Goal: Transaction & Acquisition: Purchase product/service

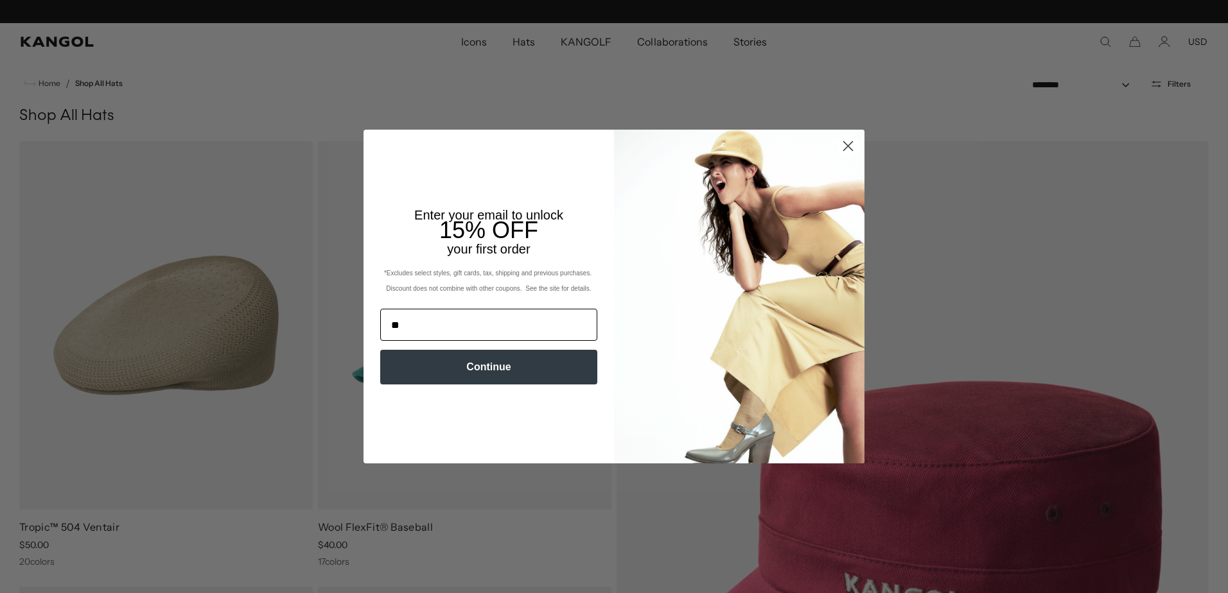
scroll to position [0, 265]
type input "**********"
click at [440, 370] on button "Continue" at bounding box center [488, 367] width 217 height 35
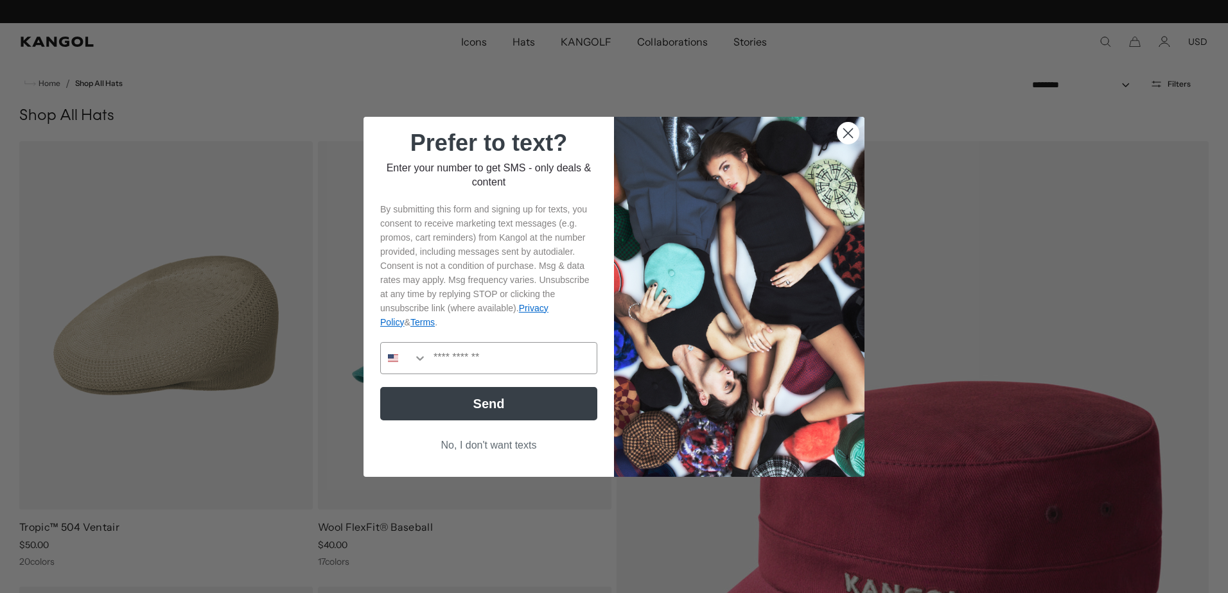
scroll to position [0, 0]
click at [381, 356] on button "Search Countries" at bounding box center [404, 358] width 46 height 31
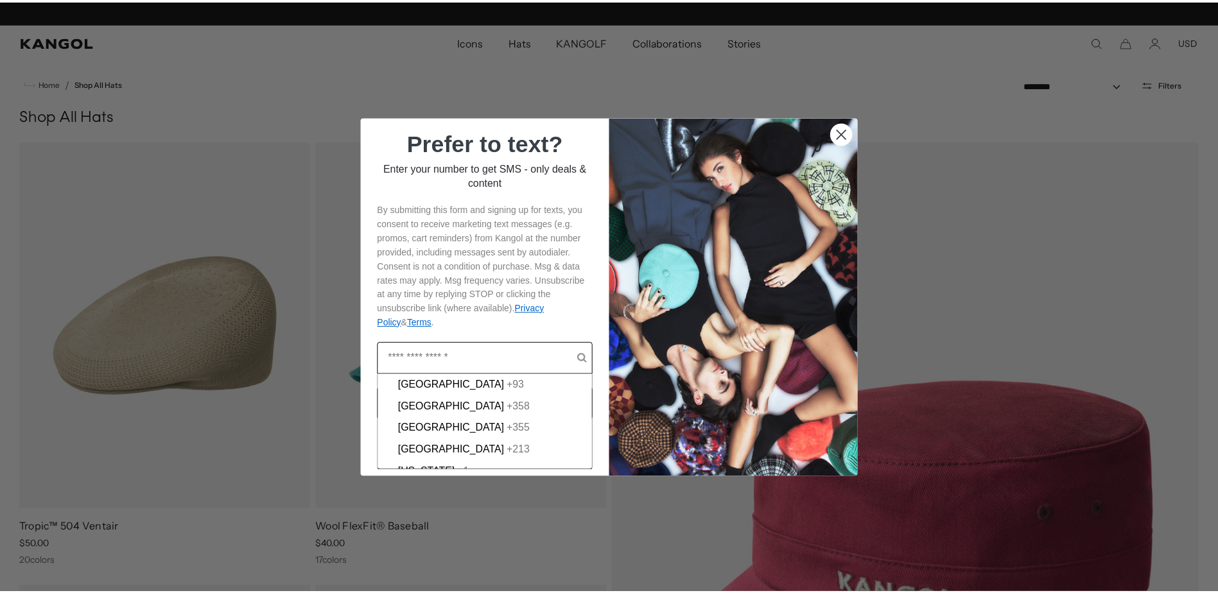
scroll to position [0, 265]
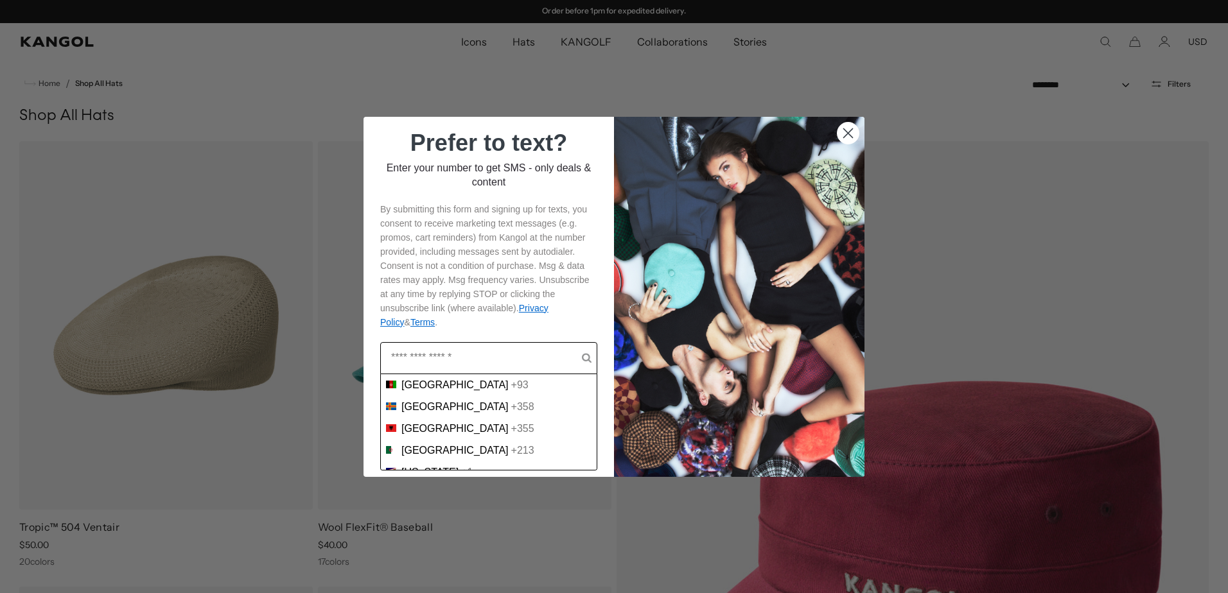
click at [461, 344] on input "POPUP Form" at bounding box center [486, 358] width 191 height 31
click at [463, 329] on p "By submitting this form and signing up for texts, you consent to receive market…" at bounding box center [488, 265] width 217 height 127
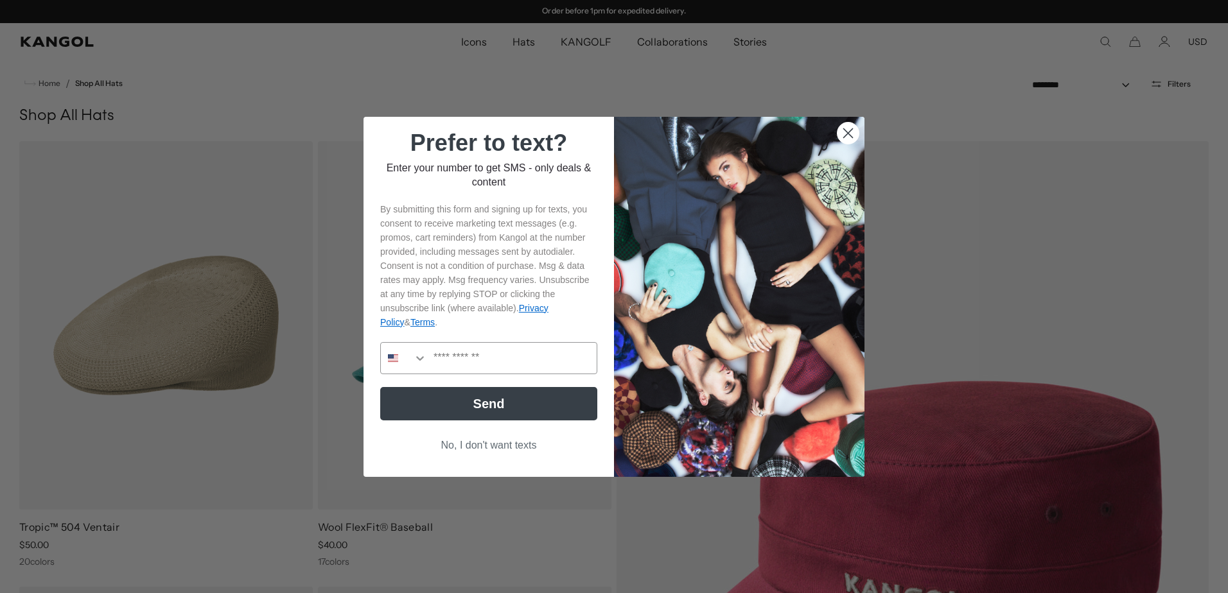
click at [467, 444] on button "No, I don't want texts" at bounding box center [488, 445] width 217 height 24
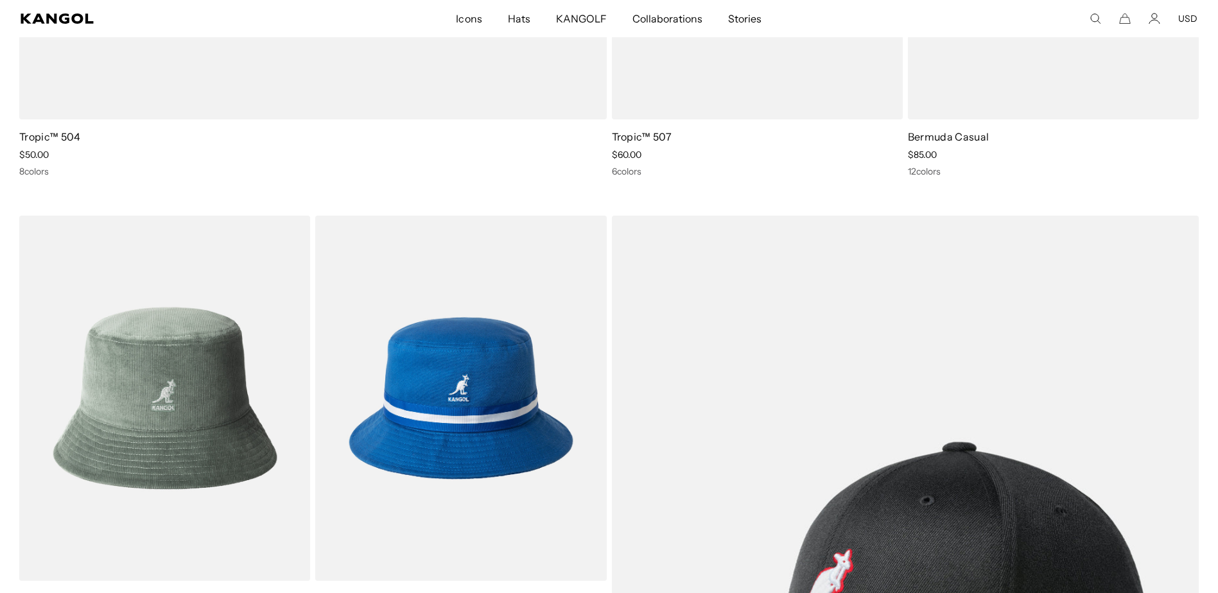
scroll to position [0, 0]
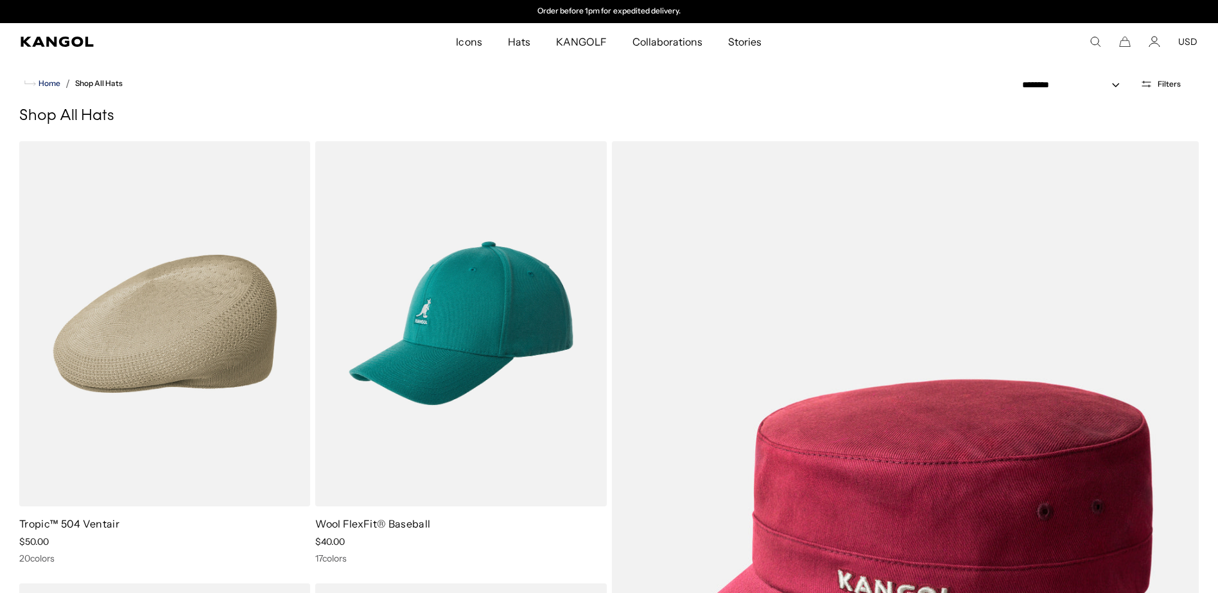
click at [53, 89] on link "Home" at bounding box center [42, 84] width 36 height 12
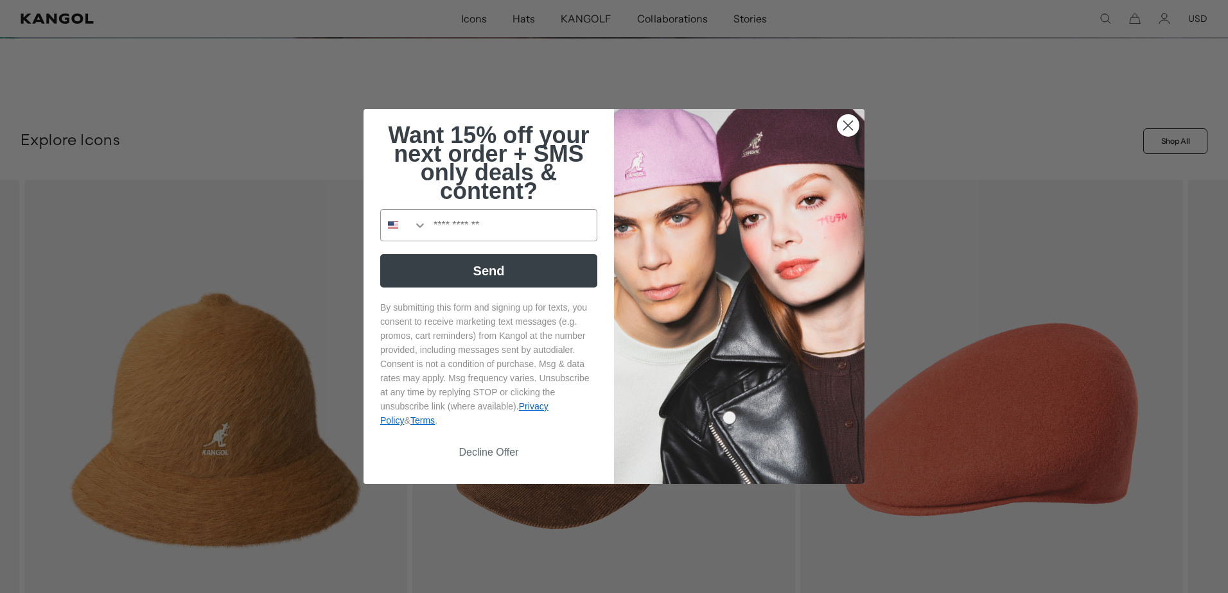
click at [853, 125] on circle "Close dialog" at bounding box center [847, 125] width 21 height 21
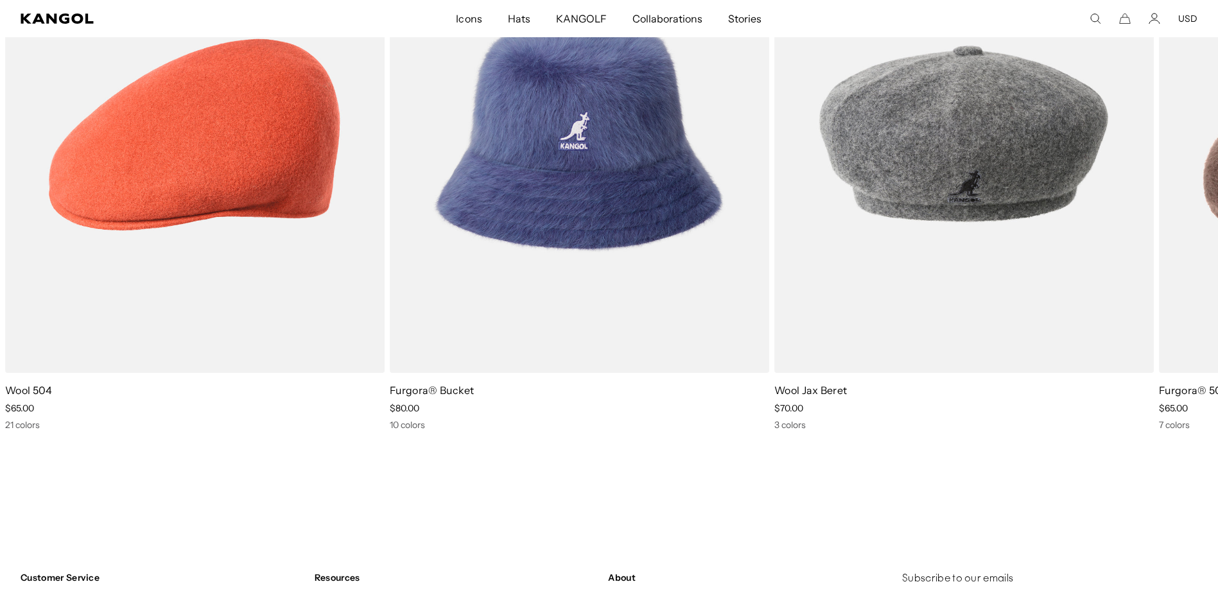
scroll to position [0, 265]
click at [1189, 175] on icon at bounding box center [1187, 174] width 6 height 6
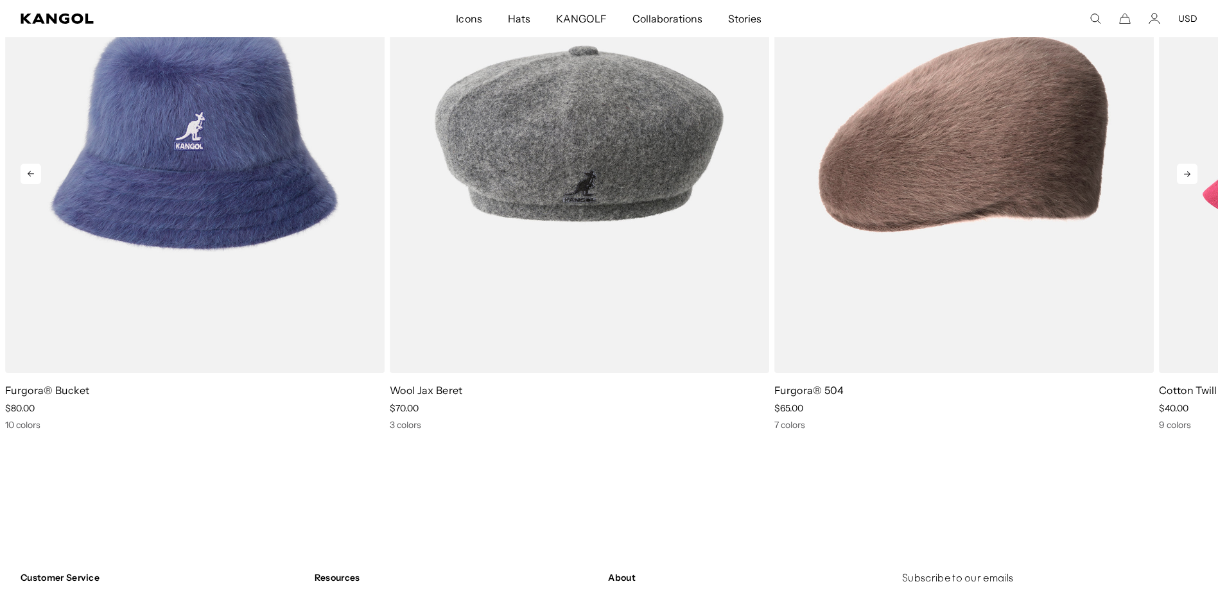
scroll to position [0, 0]
click at [1189, 175] on icon at bounding box center [1187, 174] width 6 height 6
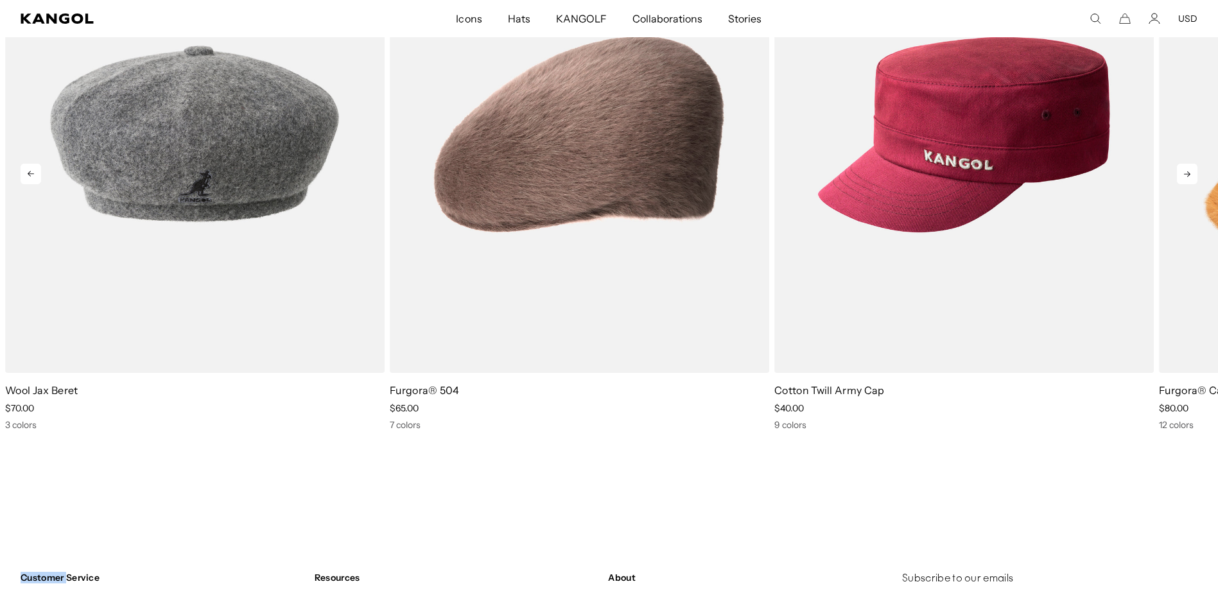
click at [1189, 175] on icon at bounding box center [1187, 174] width 6 height 6
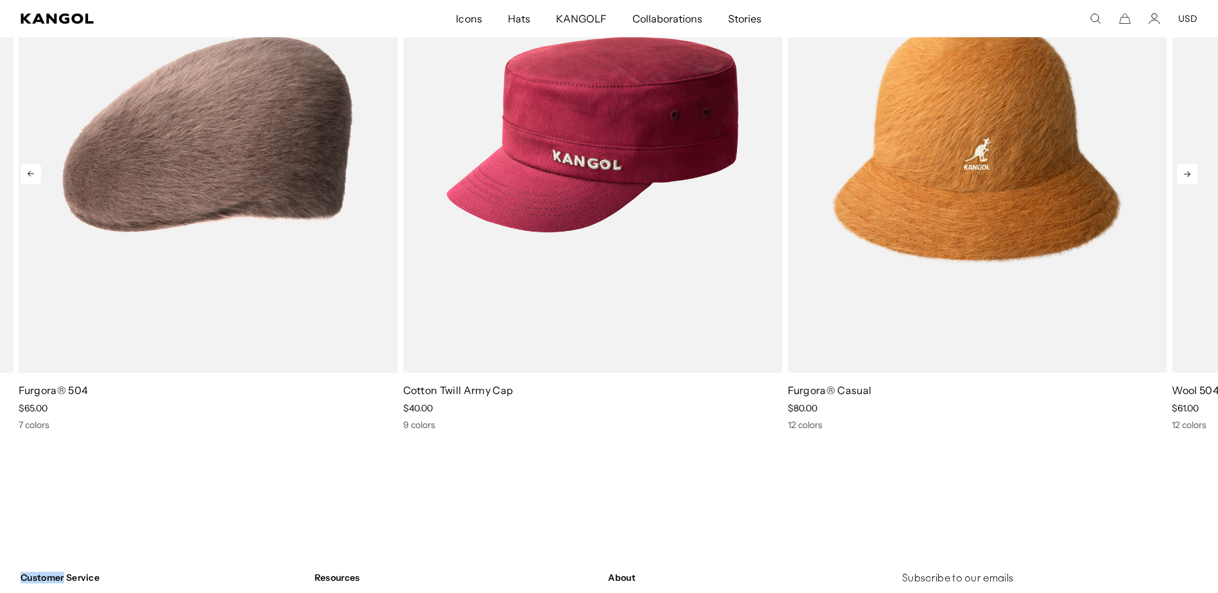
click at [0, 0] on link "7 of 10" at bounding box center [0, 0] width 0 height 0
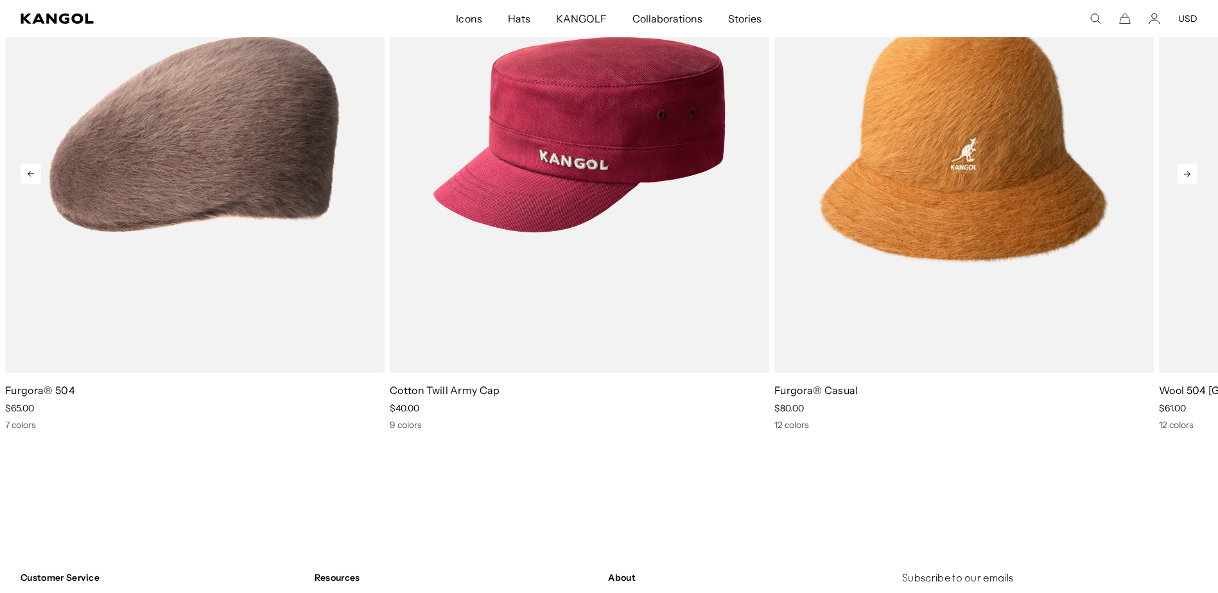
click at [1189, 175] on icon at bounding box center [1187, 174] width 21 height 21
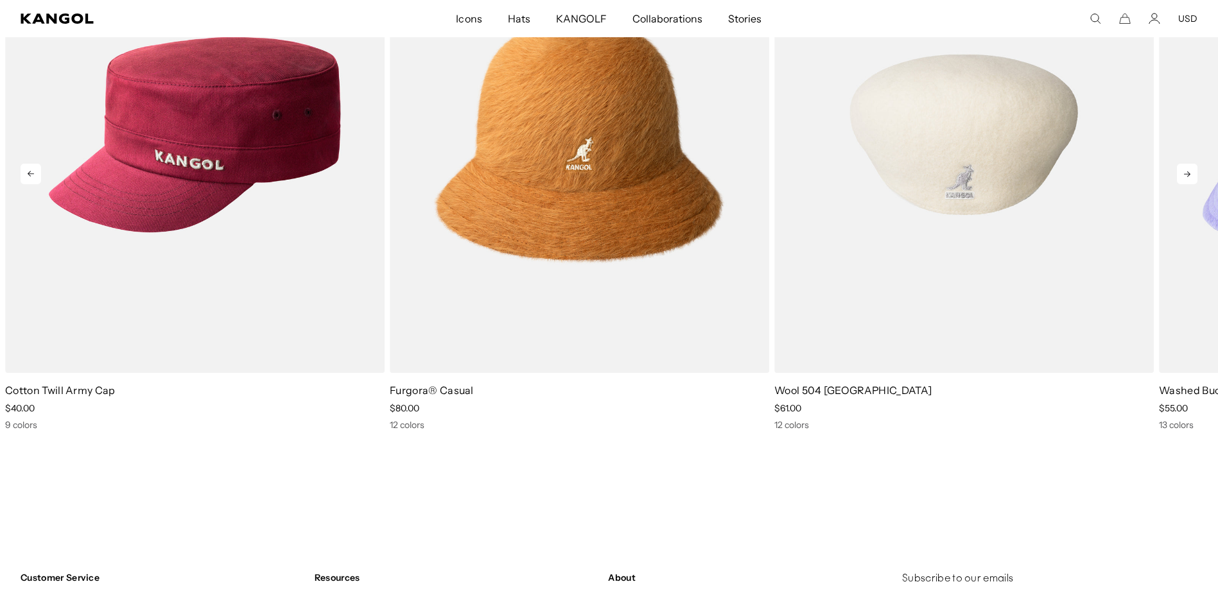
click at [1189, 175] on icon at bounding box center [1187, 174] width 6 height 6
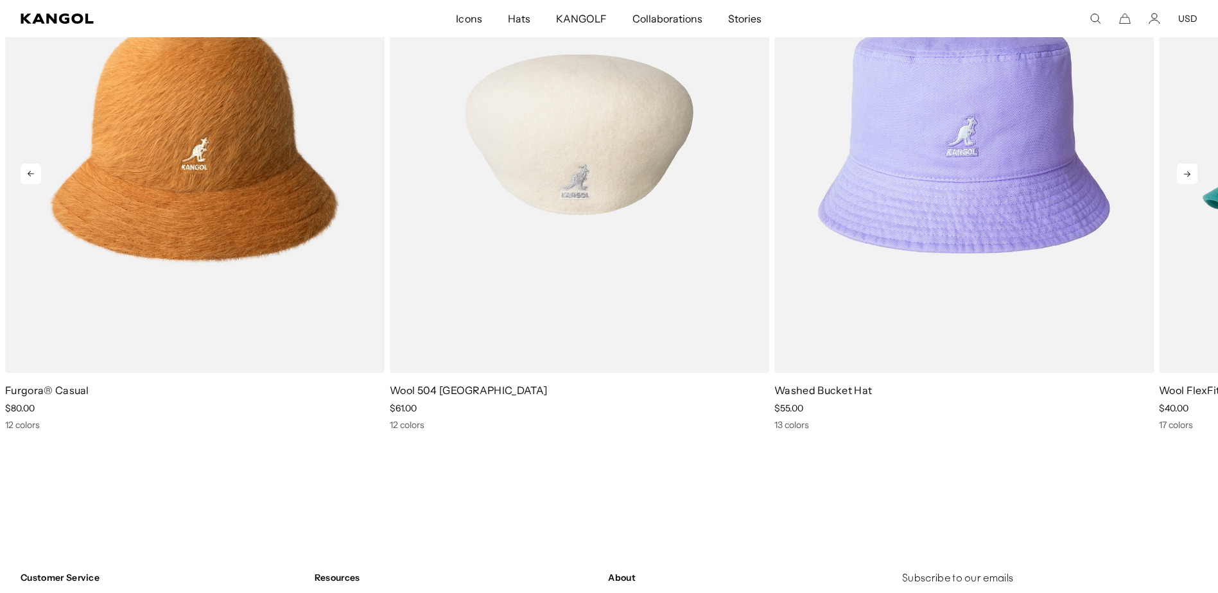
click at [1189, 175] on icon at bounding box center [1187, 174] width 6 height 6
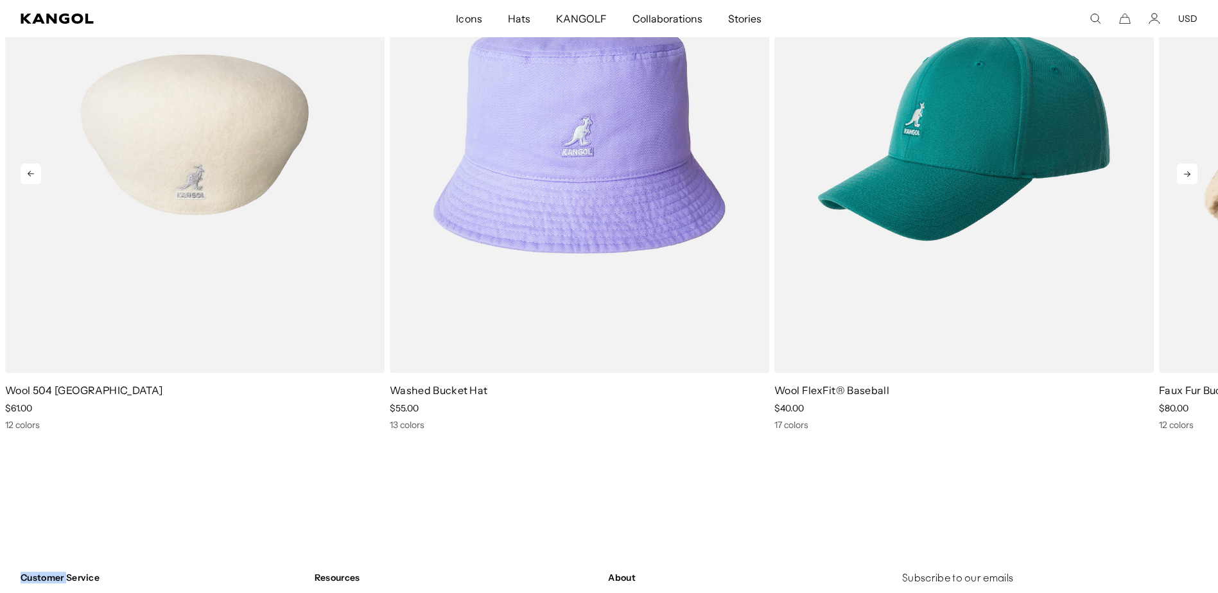
click at [1189, 175] on icon at bounding box center [1187, 174] width 6 height 6
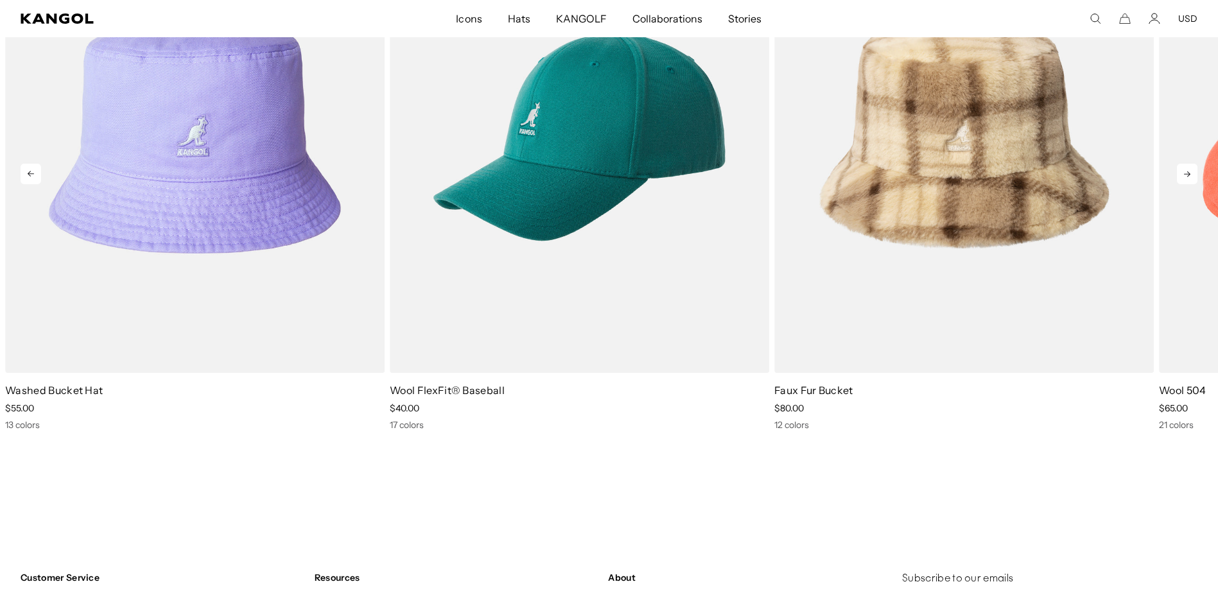
scroll to position [0, 265]
click at [1189, 175] on icon at bounding box center [1187, 174] width 6 height 6
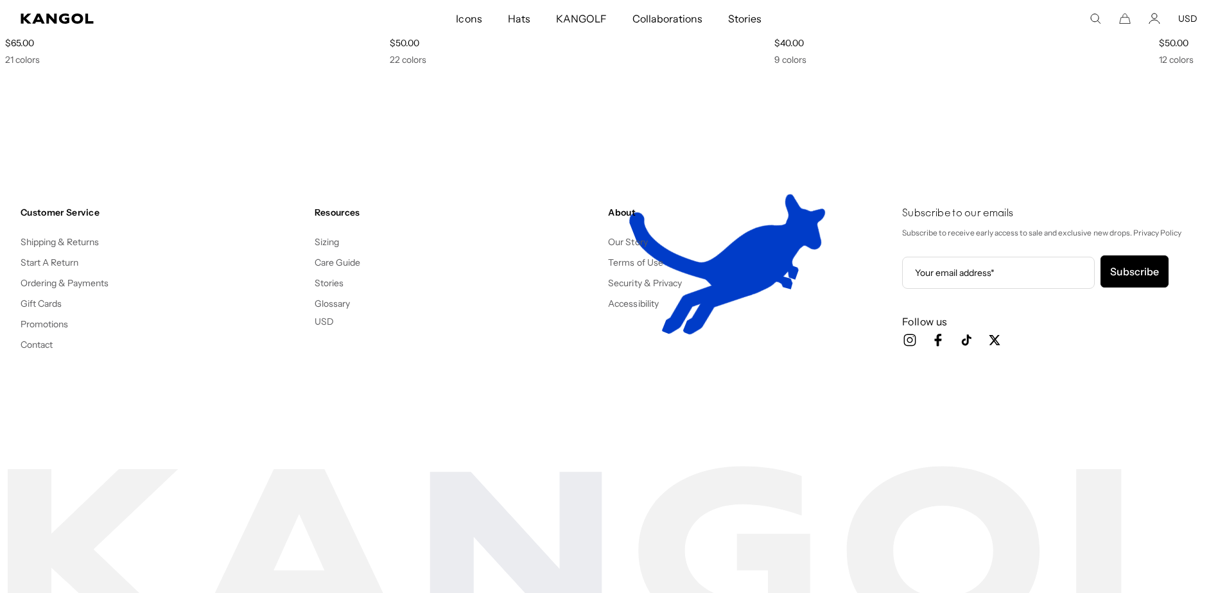
scroll to position [10017, 0]
